Goal: Find specific page/section: Find specific page/section

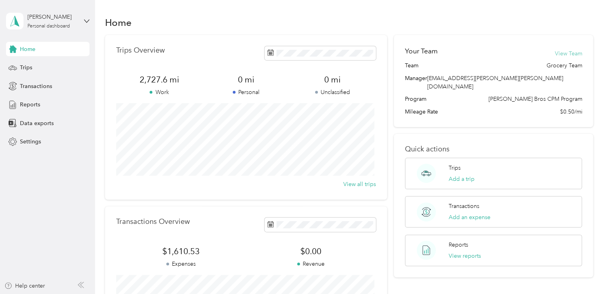
click at [569, 52] on button "View Team" at bounding box center [568, 53] width 27 height 8
